Goal: Task Accomplishment & Management: Manage account settings

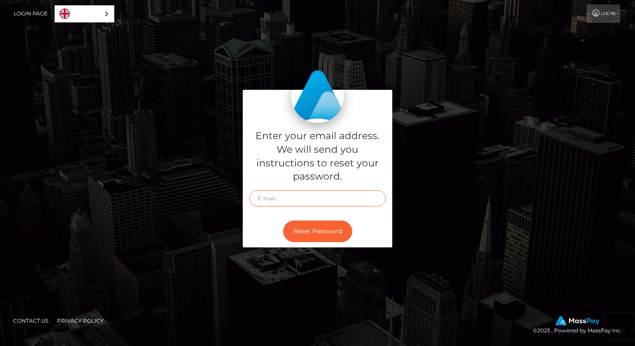
click at [290, 200] on input "text" at bounding box center [317, 198] width 136 height 16
type input "[EMAIL_ADDRESS][DOMAIN_NAME]"
click at [283, 220] on button "Reset Password" at bounding box center [317, 231] width 69 height 22
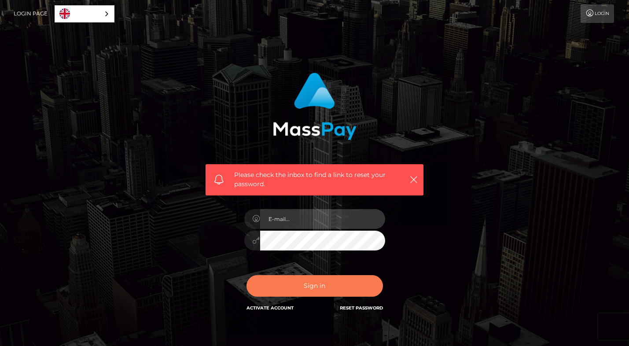
type input "grant@badadsmarketing.com"
click at [315, 284] on button "Sign in" at bounding box center [314, 286] width 136 height 22
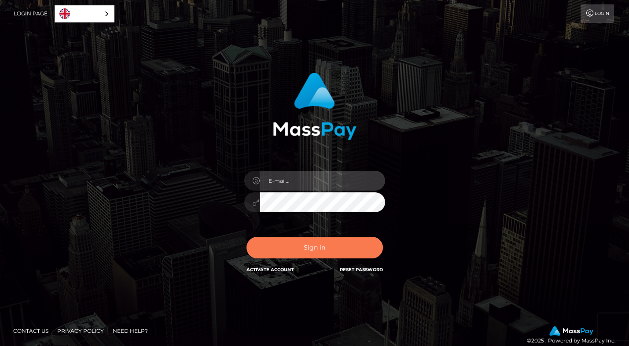
type input "[EMAIL_ADDRESS][DOMAIN_NAME]"
click at [323, 246] on button "Sign in" at bounding box center [314, 248] width 136 height 22
